Goal: Task Accomplishment & Management: Complete application form

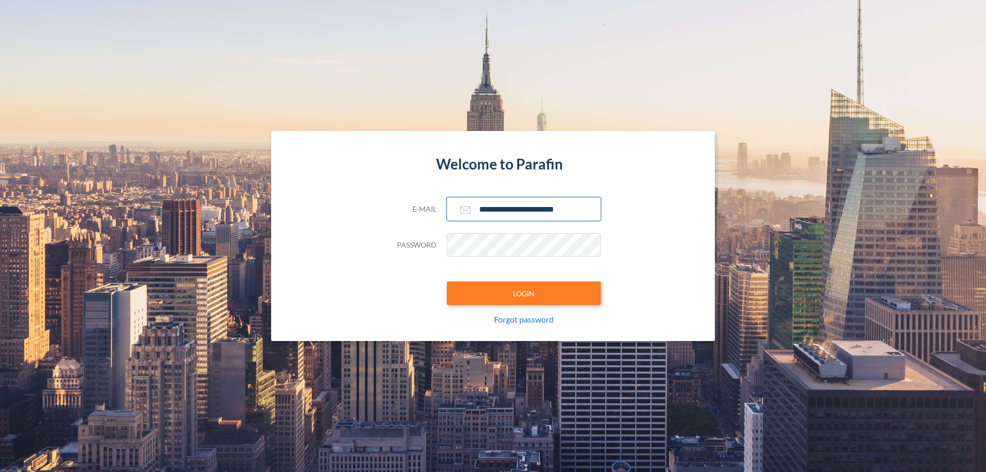
type input "**********"
click at [524, 293] on button "LOGIN" at bounding box center [524, 293] width 154 height 24
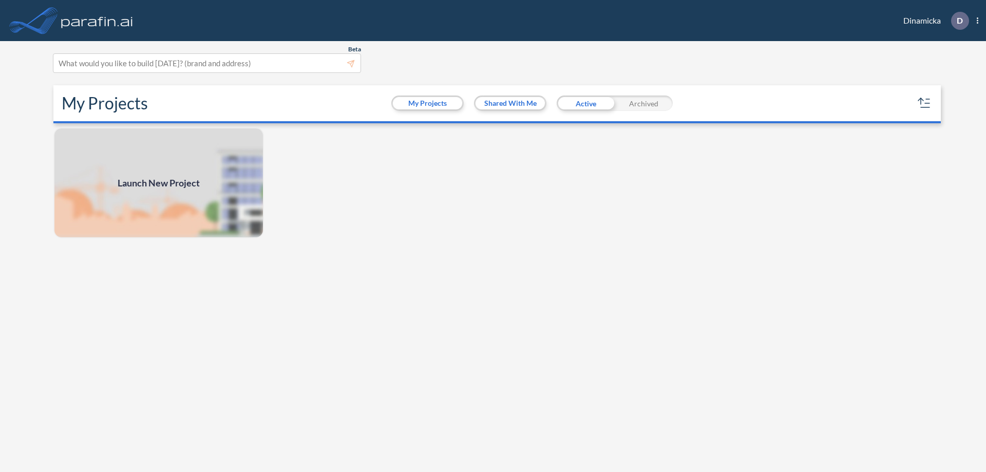
scroll to position [3, 0]
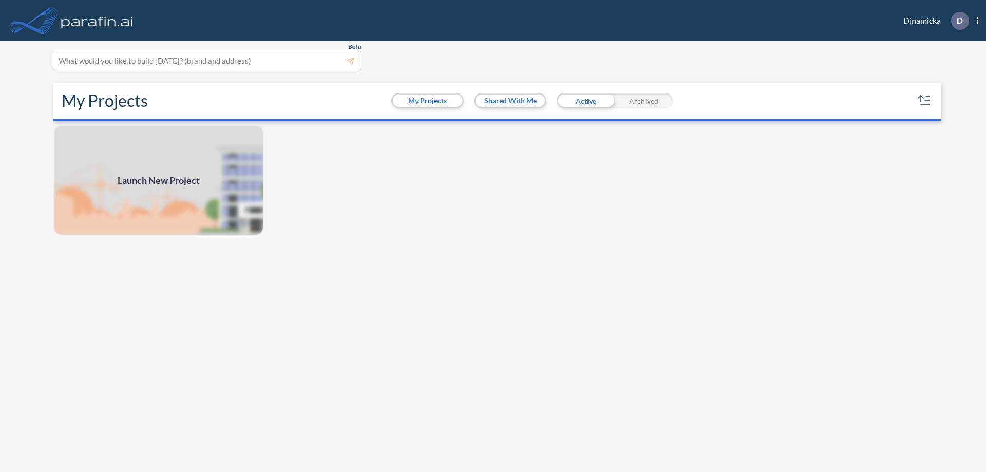
click at [159, 180] on span "Launch New Project" at bounding box center [159, 181] width 82 height 14
